Goal: Check status

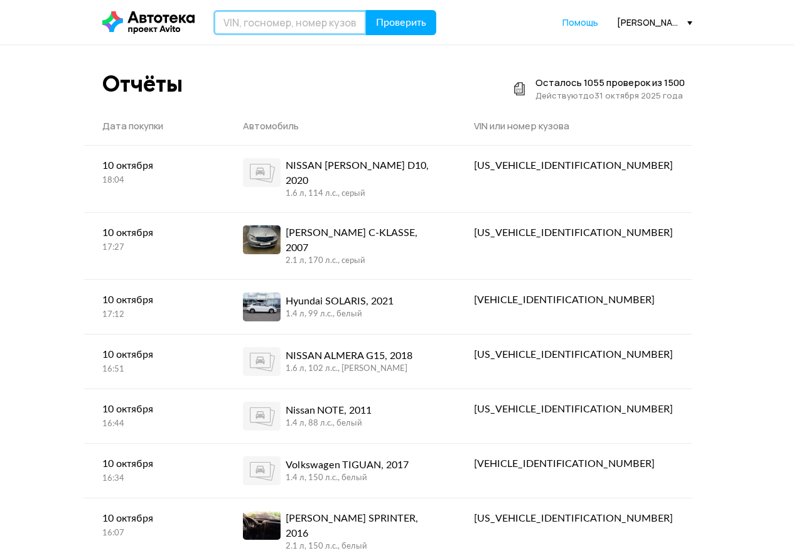
drag, startPoint x: 277, startPoint y: 13, endPoint x: 284, endPoint y: 15, distance: 7.2
click at [277, 13] on input "text" at bounding box center [289, 22] width 153 height 25
paste input "[US_VEHICLE_IDENTIFICATION_NUMBER]"
type input "[US_VEHICLE_IDENTIFICATION_NUMBER]"
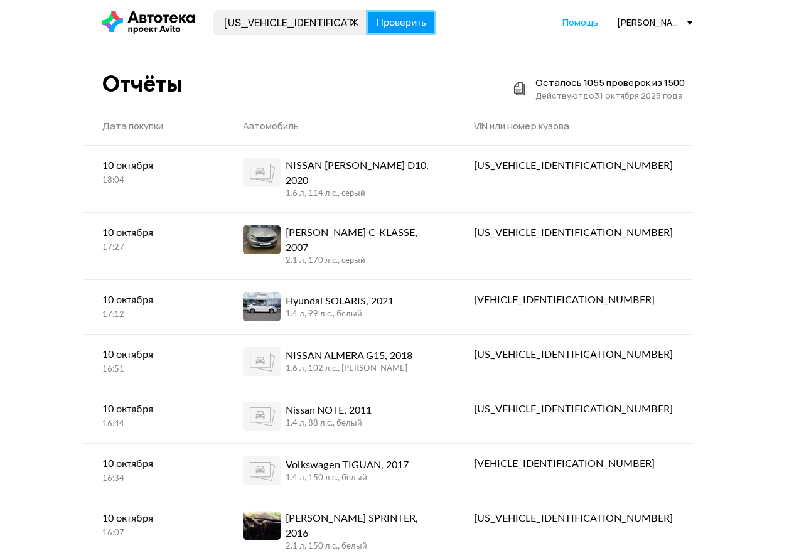
click at [373, 24] on button "Проверить" at bounding box center [401, 22] width 70 height 25
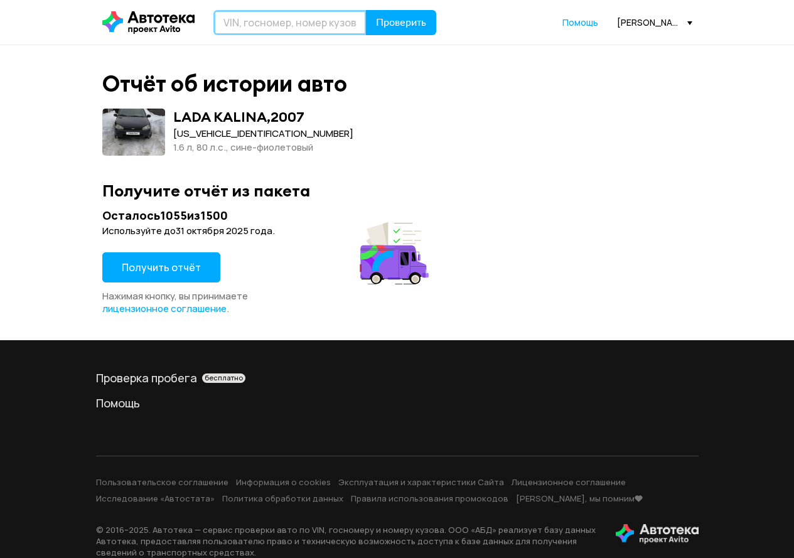
click at [299, 27] on input "text" at bounding box center [289, 22] width 153 height 25
paste input "[US_VEHICLE_IDENTIFICATION_NUMBER]"
type input "[US_VEHICLE_IDENTIFICATION_NUMBER]"
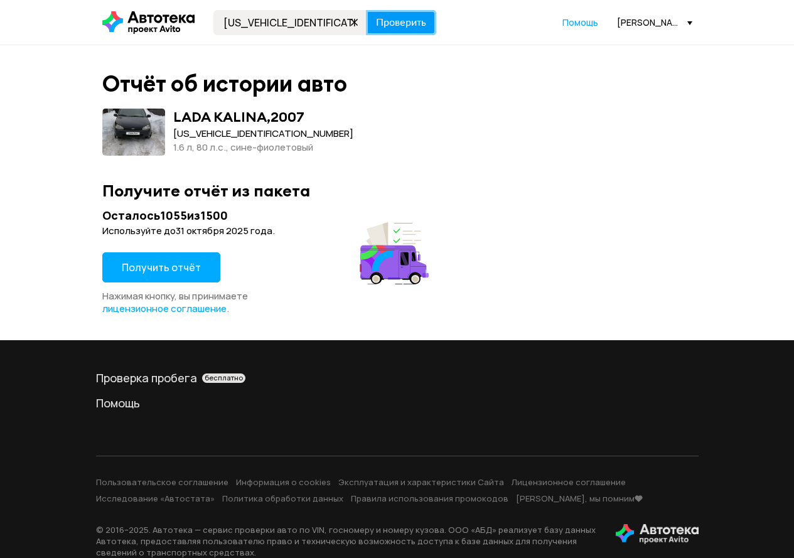
drag, startPoint x: 398, startPoint y: 16, endPoint x: 392, endPoint y: 17, distance: 7.0
click at [392, 18] on span "Проверить" at bounding box center [401, 23] width 50 height 10
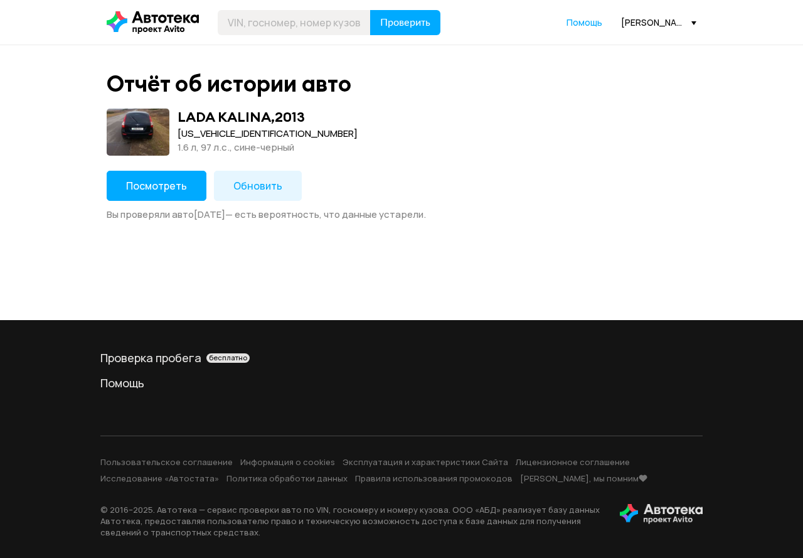
click at [159, 196] on button "Посмотреть" at bounding box center [157, 186] width 100 height 30
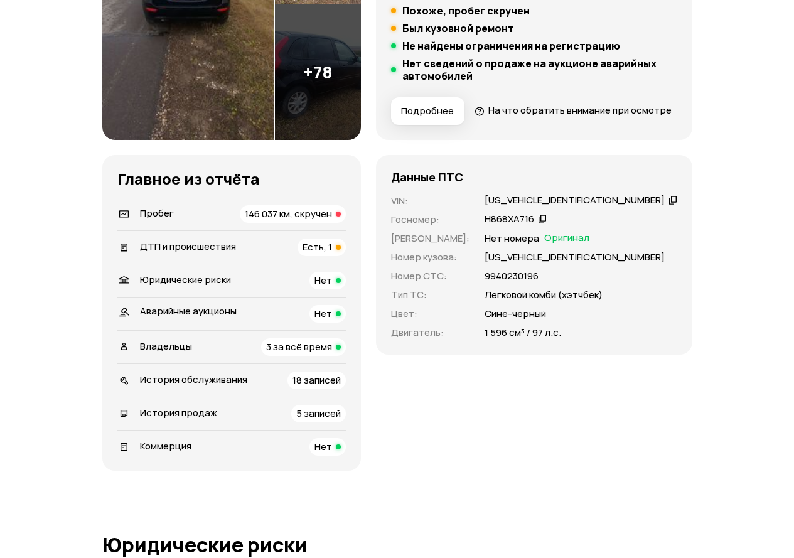
scroll to position [314, 0]
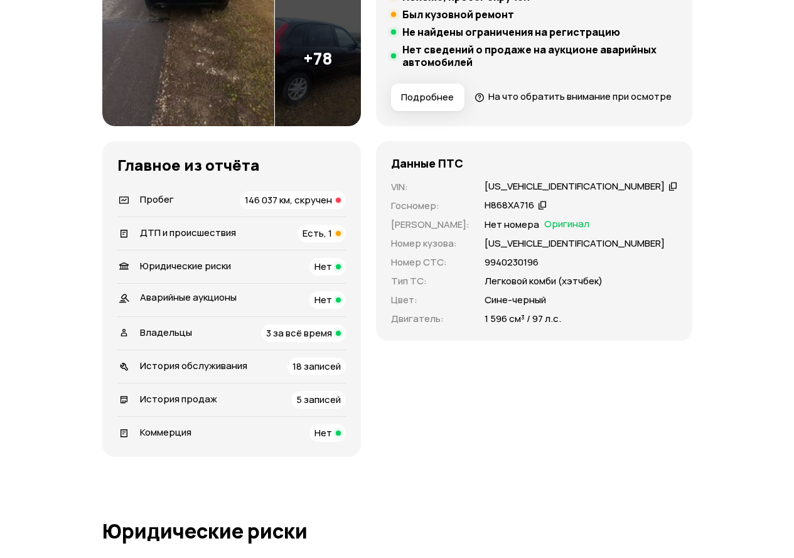
click at [327, 242] on div "Есть, 1" at bounding box center [321, 234] width 48 height 18
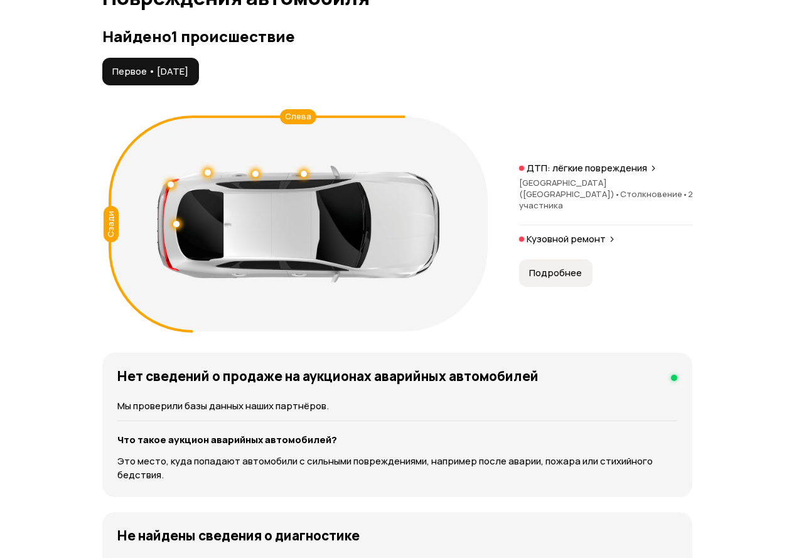
scroll to position [1419, 0]
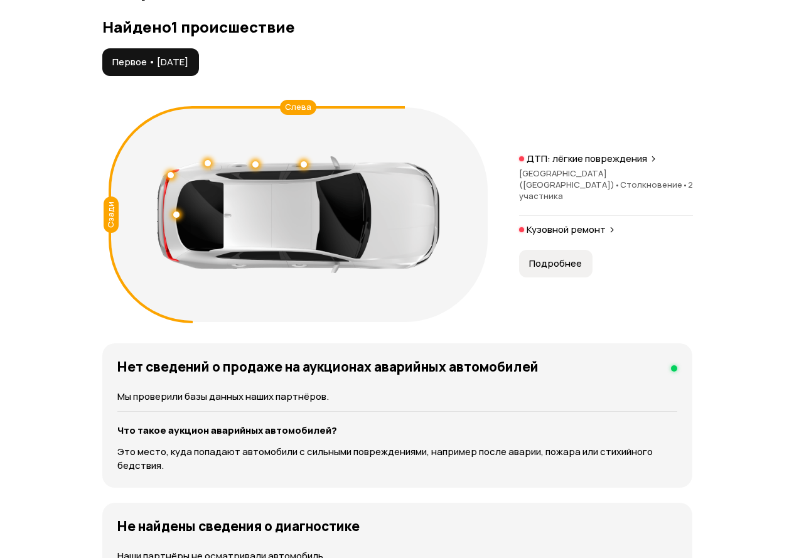
click at [565, 270] on span "Подробнее" at bounding box center [555, 263] width 53 height 13
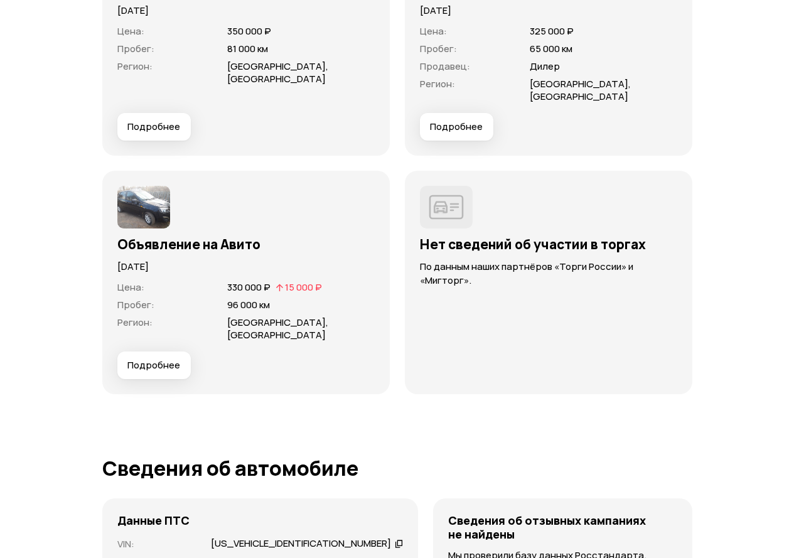
scroll to position [4081, 0]
